Goal: Transaction & Acquisition: Purchase product/service

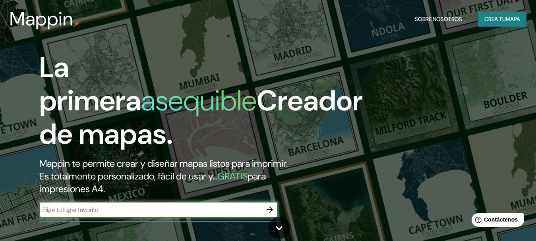
click at [153, 220] on div "La primera asequible Creador de mapas. Mappin te permite crear y diseñar mapas …" at bounding box center [173, 138] width 321 height 175
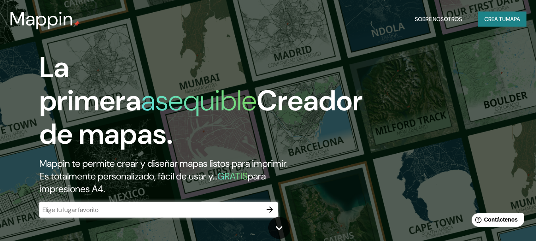
click at [153, 216] on div "​" at bounding box center [158, 210] width 238 height 16
click at [264, 211] on button "button" at bounding box center [270, 210] width 16 height 16
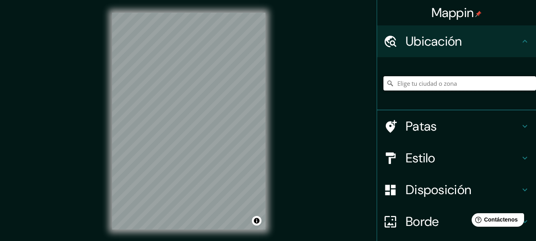
click at [434, 86] on input "Elige tu ciudad o zona" at bounding box center [459, 83] width 152 height 14
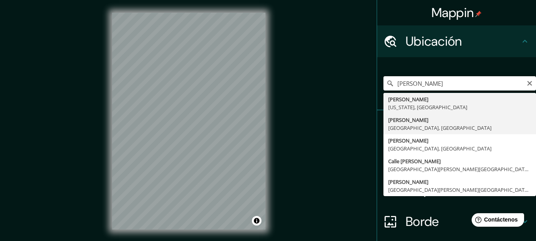
type input "[PERSON_NAME], [GEOGRAPHIC_DATA], [GEOGRAPHIC_DATA]"
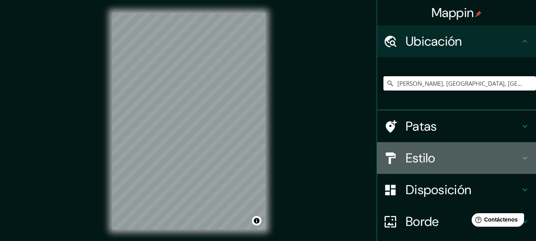
click at [489, 164] on h4 "Estilo" at bounding box center [462, 158] width 114 height 16
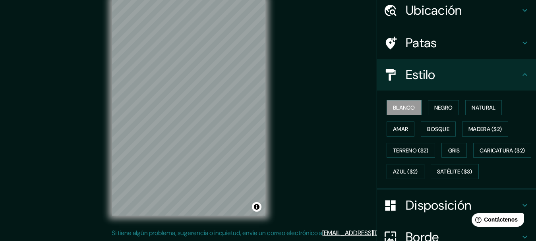
scroll to position [12, 0]
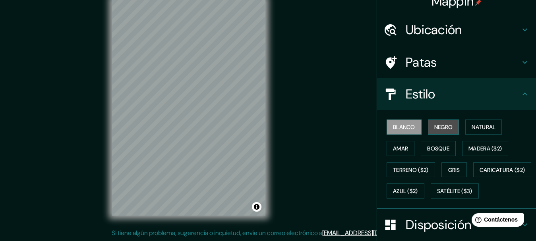
click at [447, 129] on font "Negro" at bounding box center [443, 126] width 19 height 7
click at [349, 133] on div "Mappin Ubicación [PERSON_NAME], [GEOGRAPHIC_DATA], [GEOGRAPHIC_DATA] Patas Esti…" at bounding box center [268, 113] width 536 height 255
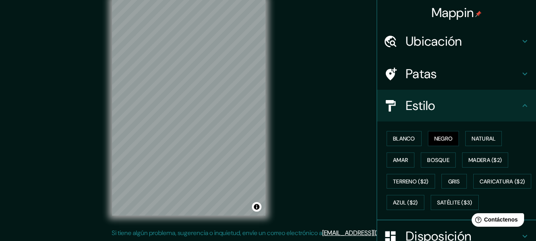
scroll to position [0, 0]
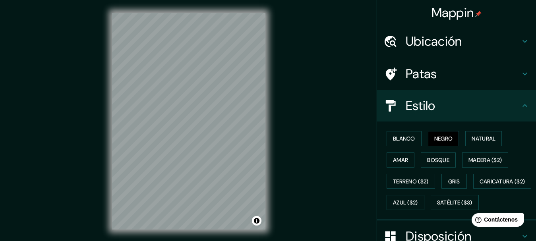
click at [484, 44] on h4 "Ubicación" at bounding box center [462, 41] width 114 height 16
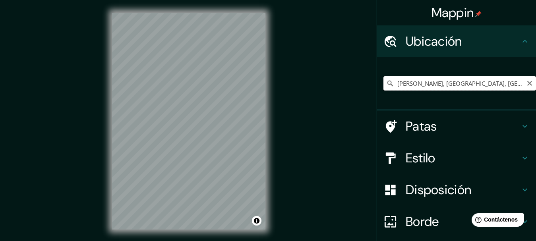
click at [446, 83] on input "[PERSON_NAME], [GEOGRAPHIC_DATA], [GEOGRAPHIC_DATA]" at bounding box center [459, 83] width 152 height 14
click at [526, 83] on icon "Claro" at bounding box center [529, 83] width 6 height 6
paste input "[STREET_ADDRESS][PERSON_NAME]"
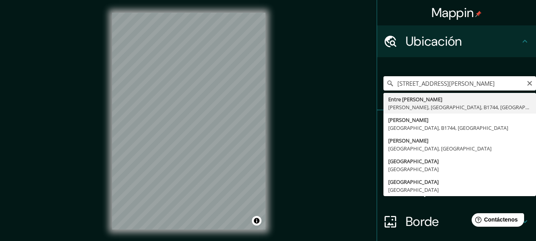
type input "[GEOGRAPHIC_DATA][PERSON_NAME][GEOGRAPHIC_DATA], [GEOGRAPHIC_DATA], B1744, [GEO…"
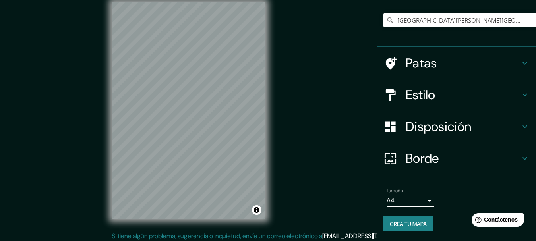
scroll to position [14, 0]
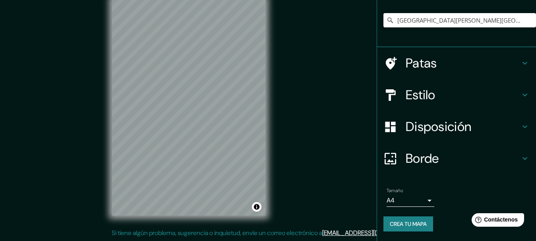
click at [416, 199] on body "Mappin Ubicación [GEOGRAPHIC_DATA][PERSON_NAME][GEOGRAPHIC_DATA], [GEOGRAPHIC_D…" at bounding box center [268, 106] width 536 height 241
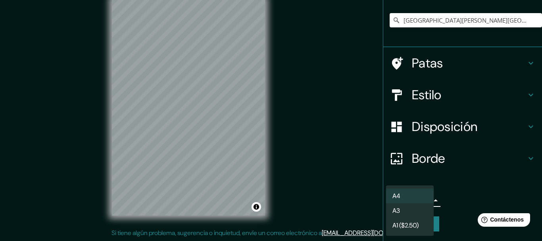
click at [409, 212] on li "A3" at bounding box center [410, 210] width 48 height 15
type input "a4"
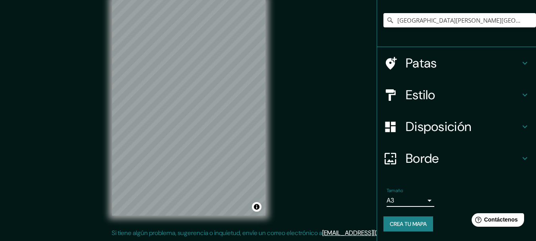
click at [394, 223] on font "Crea tu mapa" at bounding box center [408, 223] width 37 height 7
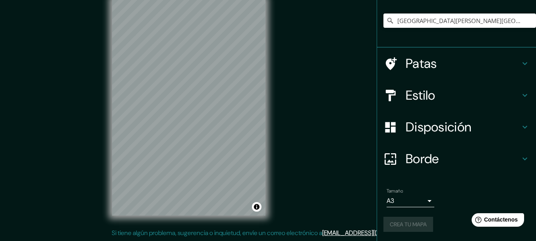
scroll to position [63, 0]
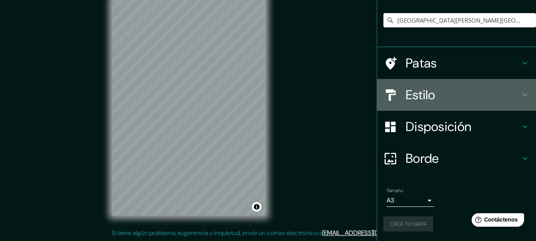
click at [466, 108] on div "Estilo" at bounding box center [456, 95] width 159 height 32
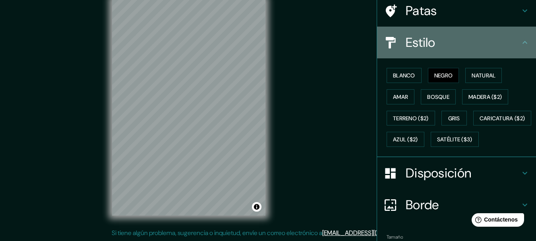
click at [463, 37] on h4 "Estilo" at bounding box center [462, 43] width 114 height 16
click at [520, 41] on icon at bounding box center [525, 43] width 10 height 10
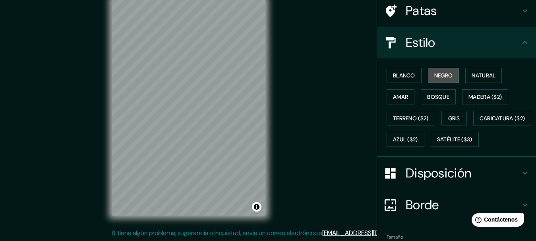
click at [434, 76] on font "Negro" at bounding box center [443, 75] width 19 height 7
click at [430, 181] on font "Disposición" at bounding box center [438, 173] width 66 height 17
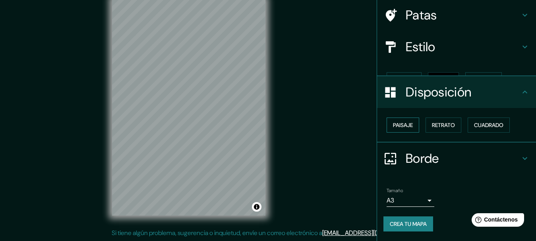
scroll to position [45, 0]
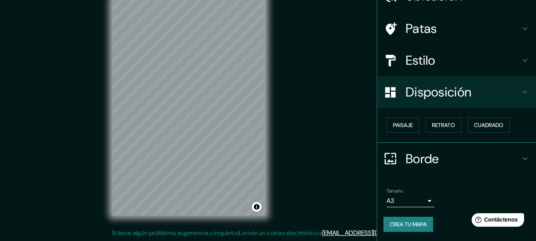
click at [465, 92] on font "Disposición" at bounding box center [438, 92] width 66 height 17
click at [390, 151] on div "Borde" at bounding box center [456, 159] width 159 height 32
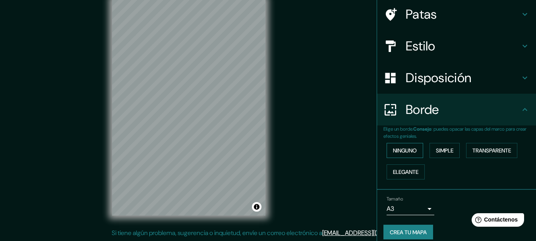
scroll to position [68, 0]
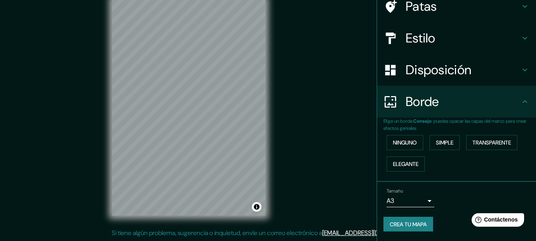
click at [353, 124] on div "Mappin Ubicación [GEOGRAPHIC_DATA][PERSON_NAME][GEOGRAPHIC_DATA], [GEOGRAPHIC_D…" at bounding box center [268, 113] width 536 height 255
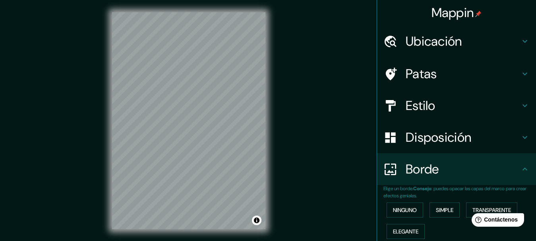
scroll to position [0, 0]
click at [448, 36] on font "Ubicación" at bounding box center [433, 41] width 56 height 17
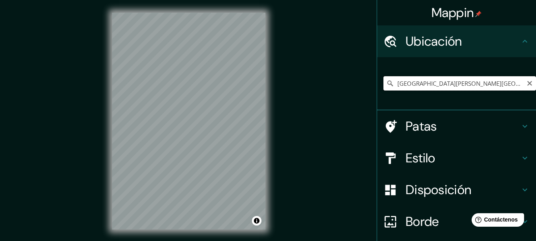
click at [494, 82] on input "[GEOGRAPHIC_DATA][PERSON_NAME][GEOGRAPHIC_DATA], [GEOGRAPHIC_DATA], B1744, [GEO…" at bounding box center [459, 83] width 152 height 14
drag, startPoint x: 391, startPoint y: 83, endPoint x: 478, endPoint y: 83, distance: 87.0
click at [527, 77] on input "[GEOGRAPHIC_DATA][PERSON_NAME][GEOGRAPHIC_DATA], [GEOGRAPHIC_DATA], B1744, [GEO…" at bounding box center [459, 83] width 152 height 14
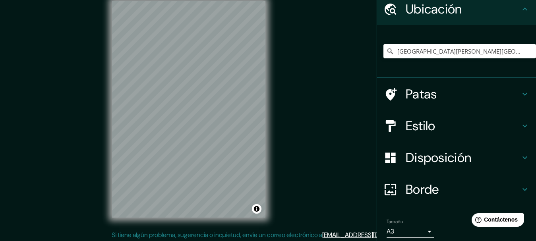
scroll to position [63, 0]
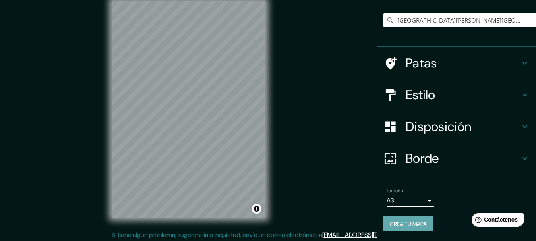
click at [393, 223] on font "Crea tu mapa" at bounding box center [408, 223] width 37 height 7
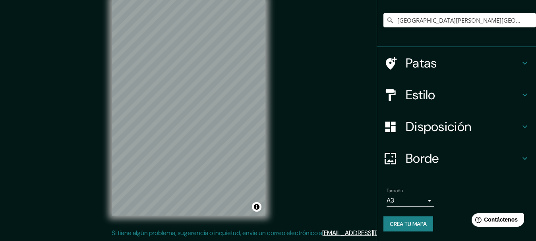
scroll to position [0, 0]
